Goal: Navigation & Orientation: Find specific page/section

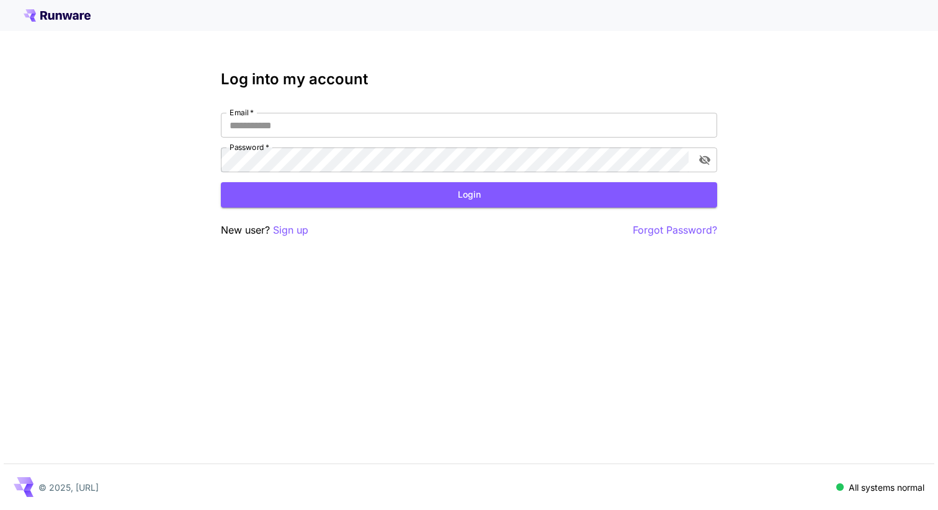
click at [344, 111] on div "Log into my account Email   * Email   * Password   * Password   * Login New use…" at bounding box center [469, 154] width 496 height 167
click at [342, 125] on input "Email   *" at bounding box center [469, 125] width 496 height 25
type input "**********"
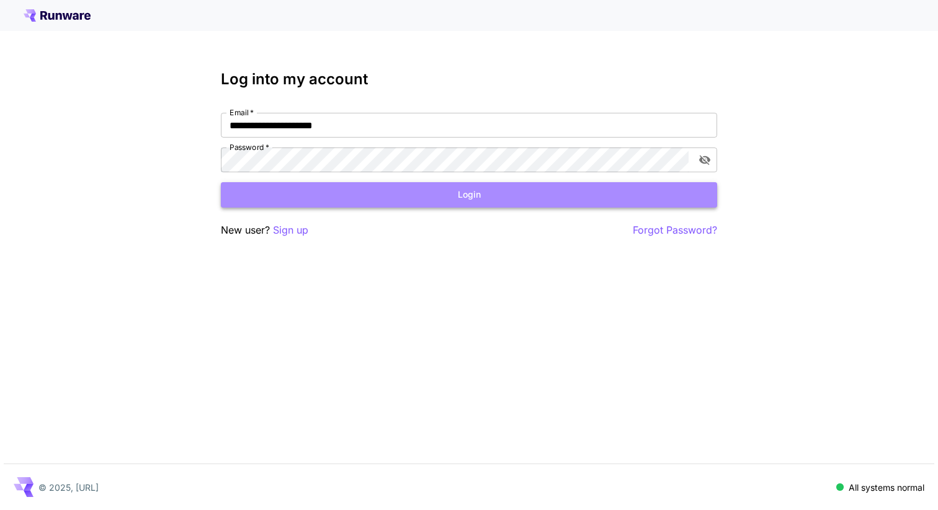
click at [350, 198] on button "Login" at bounding box center [469, 194] width 496 height 25
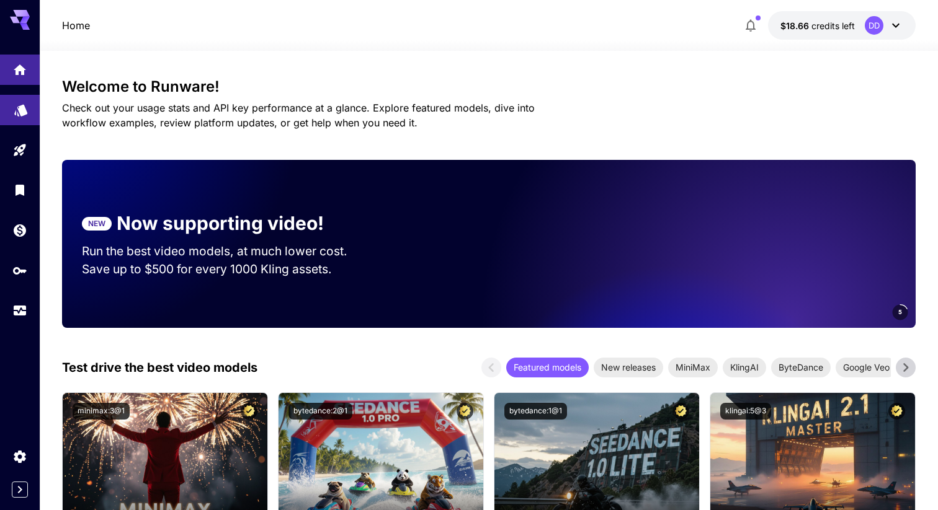
click at [19, 113] on icon "Models" at bounding box center [21, 106] width 15 height 15
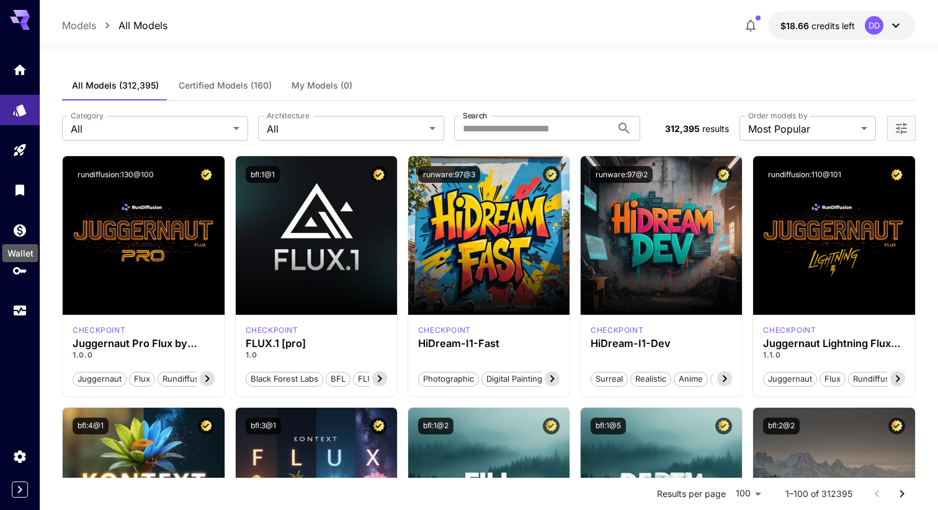
click at [26, 243] on div "Wallet" at bounding box center [20, 250] width 38 height 28
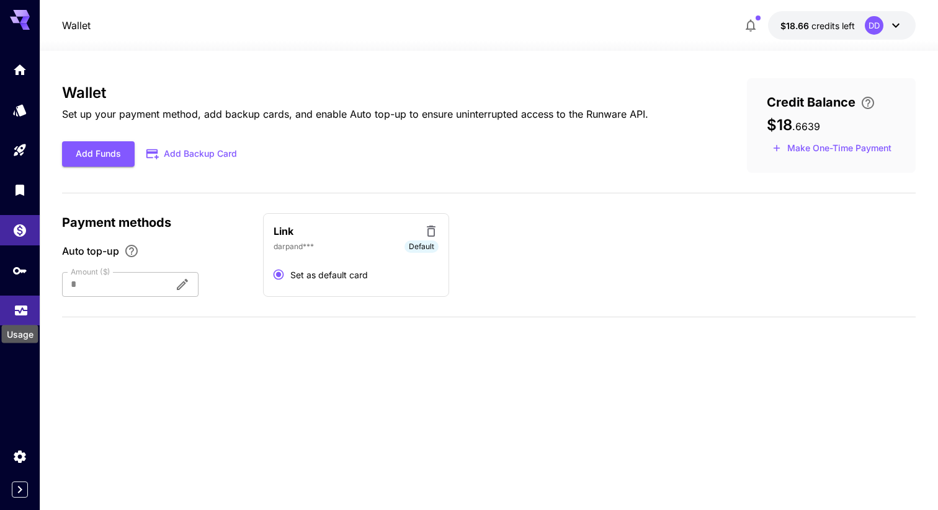
click at [19, 313] on icon "Usage" at bounding box center [21, 309] width 12 height 6
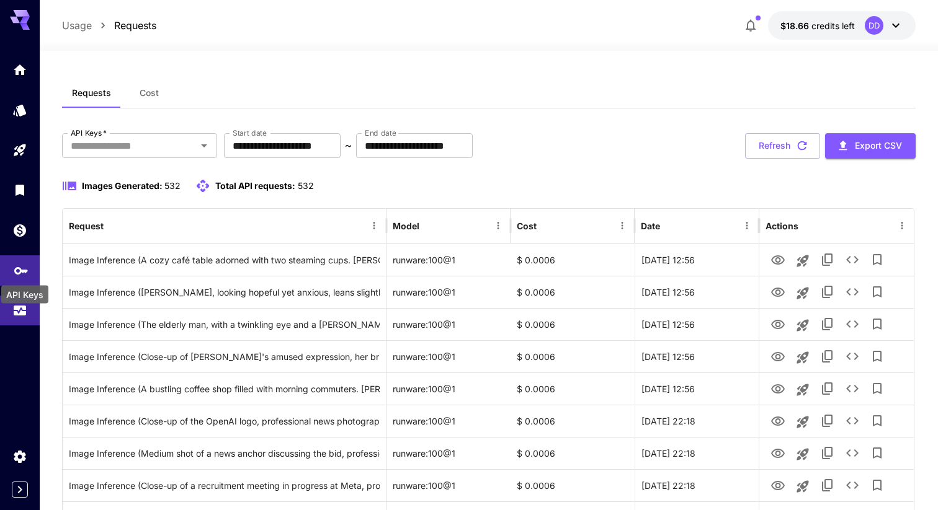
click at [19, 274] on icon "API Keys" at bounding box center [21, 266] width 15 height 15
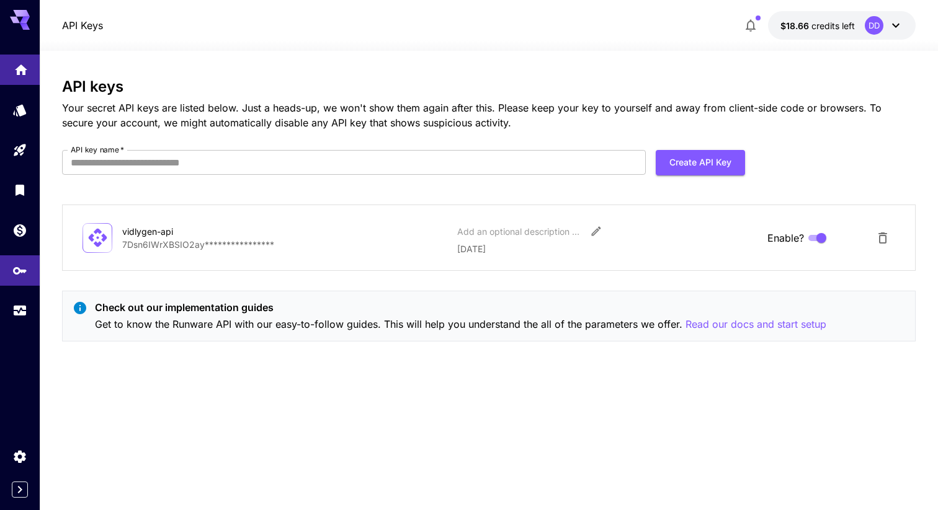
click at [17, 71] on icon "Home" at bounding box center [21, 66] width 12 height 11
